Goal: Check status: Check status

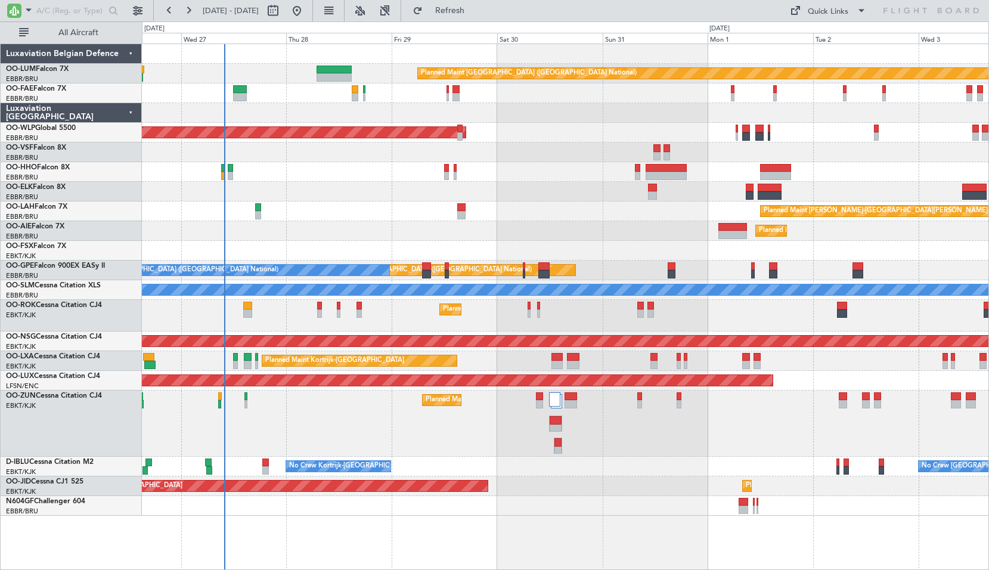
click at [580, 202] on div "Planned Maint [PERSON_NAME]-[GEOGRAPHIC_DATA][PERSON_NAME] ([GEOGRAPHIC_DATA][P…" at bounding box center [565, 212] width 847 height 20
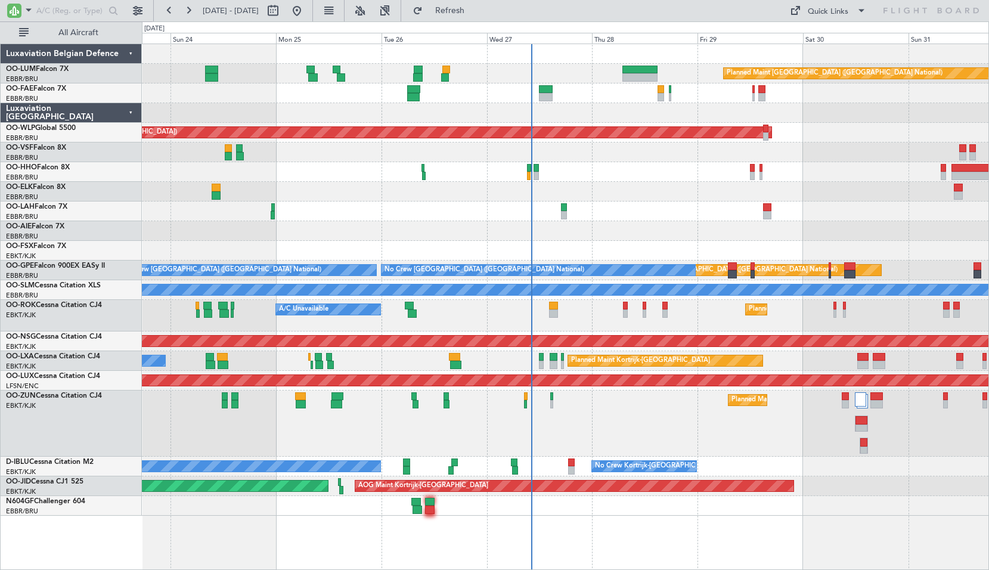
click at [689, 410] on div "Planned Maint Kortrijk-[GEOGRAPHIC_DATA]" at bounding box center [565, 424] width 847 height 66
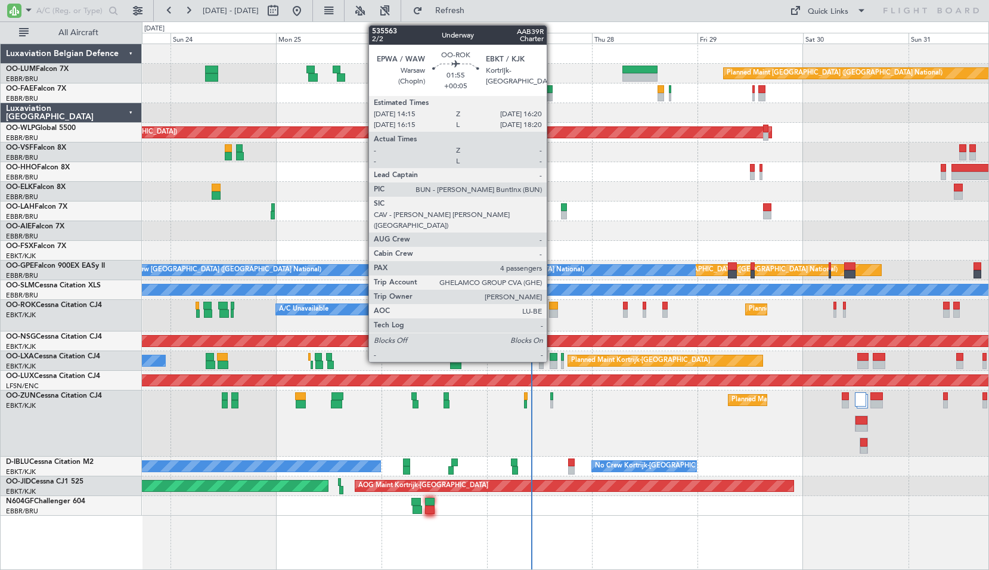
click at [553, 314] on div at bounding box center [554, 314] width 10 height 8
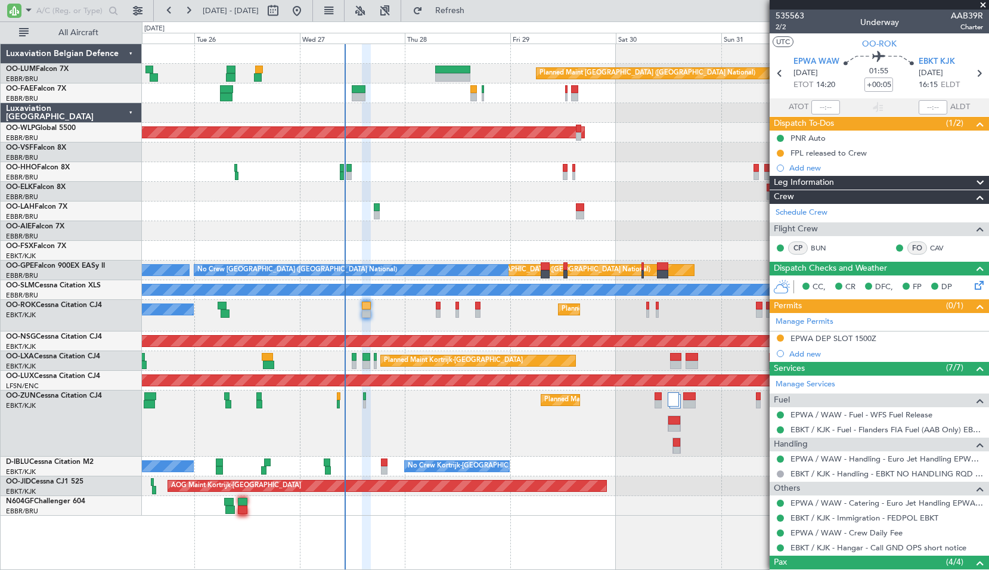
click at [469, 508] on div at bounding box center [565, 506] width 847 height 20
click at [980, 3] on span at bounding box center [983, 5] width 12 height 11
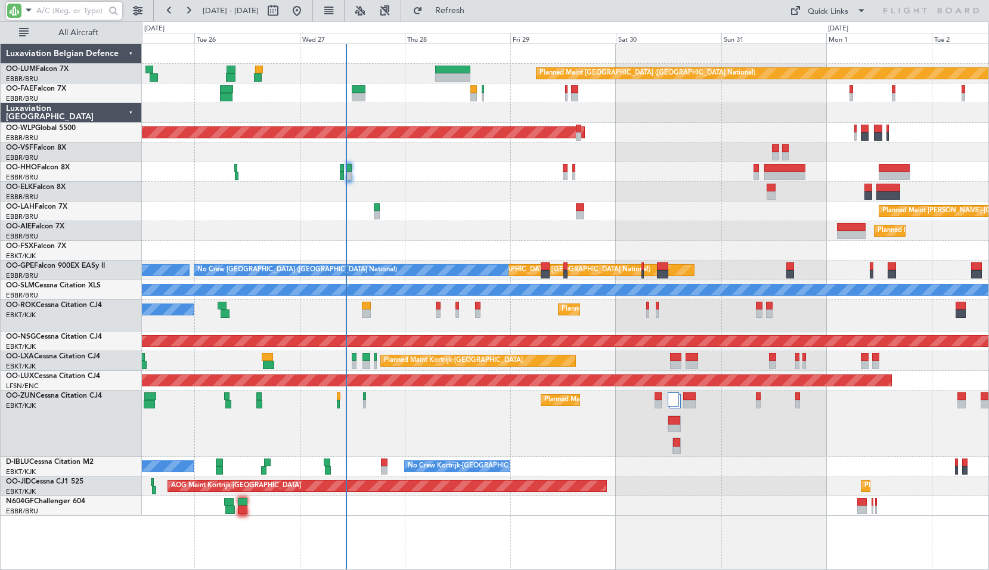
click at [61, 11] on input "text" at bounding box center [70, 11] width 69 height 18
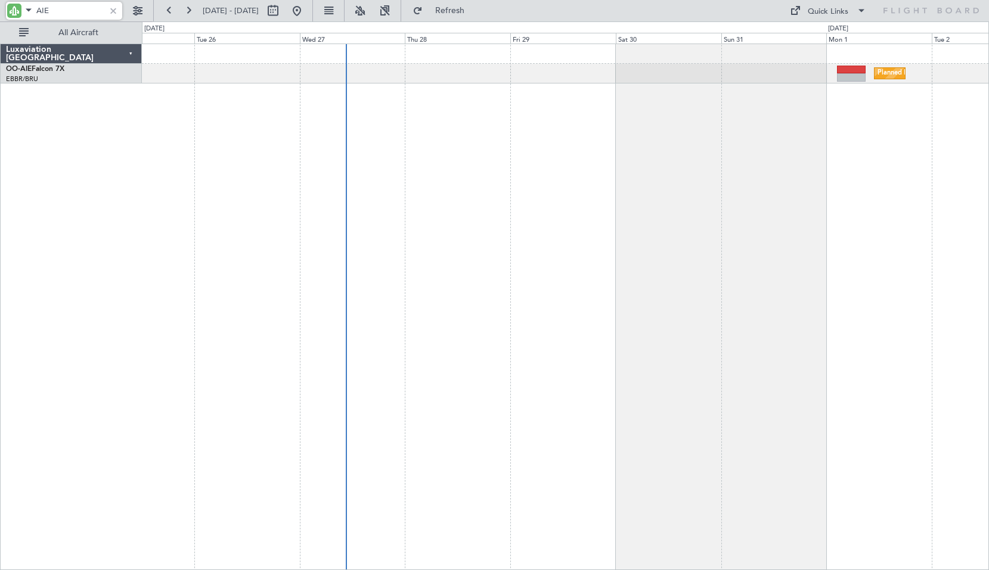
click at [599, 226] on div "Planned Maint [GEOGRAPHIC_DATA] ([GEOGRAPHIC_DATA])" at bounding box center [565, 307] width 847 height 527
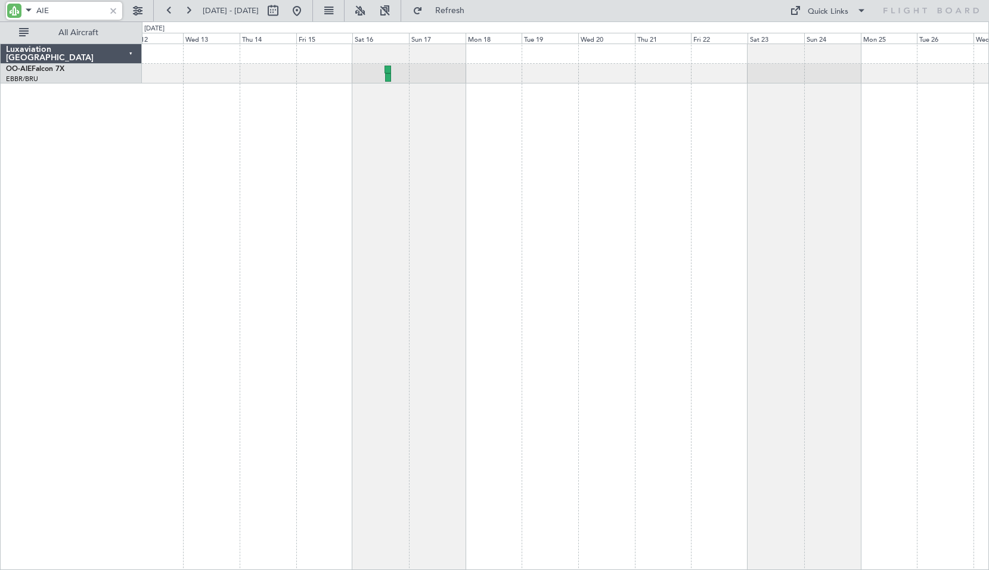
click at [778, 236] on div at bounding box center [565, 307] width 847 height 527
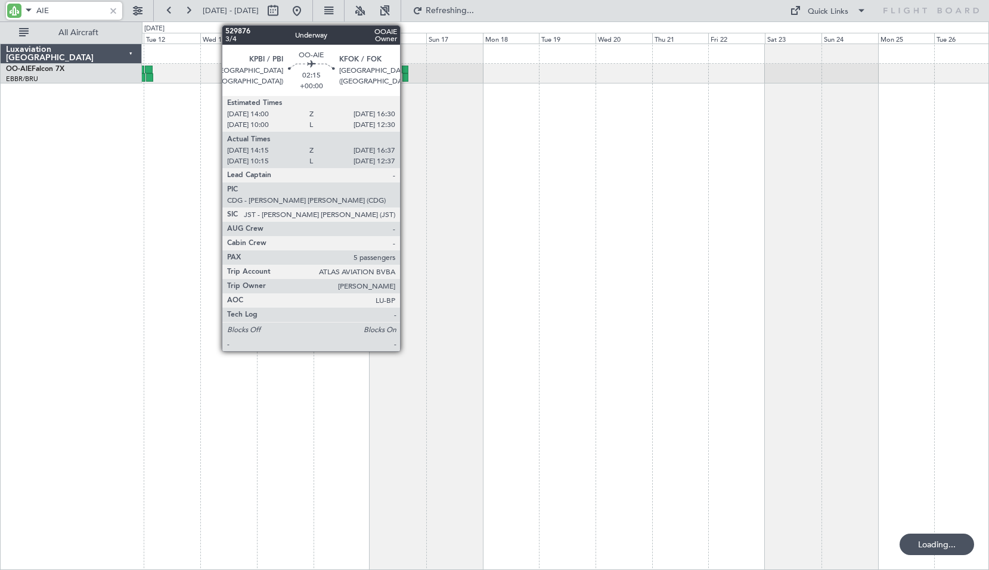
click at [406, 76] on div at bounding box center [406, 77] width 6 height 8
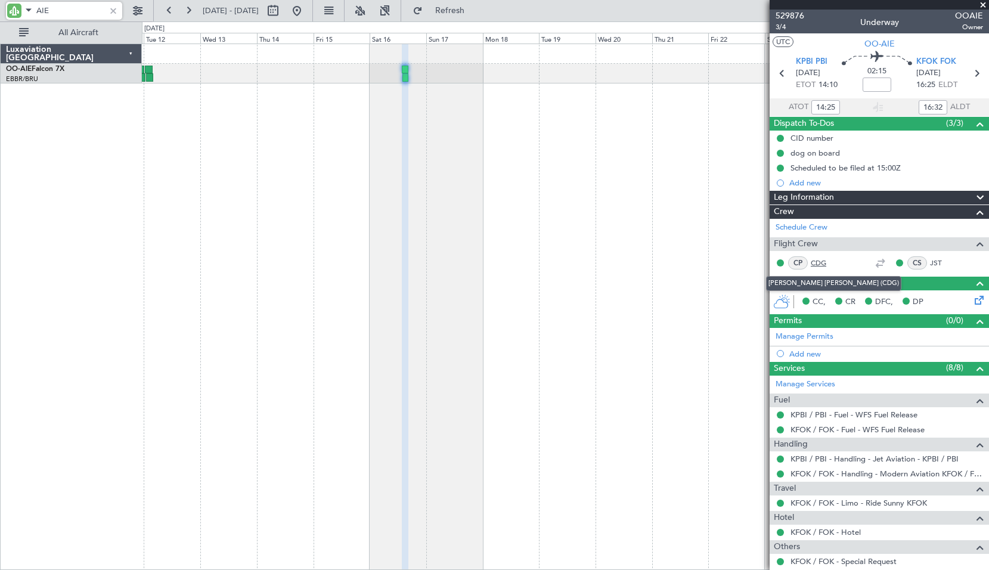
type input "AIE"
click at [822, 261] on link "CDG" at bounding box center [824, 263] width 27 height 11
